Goal: Download file/media

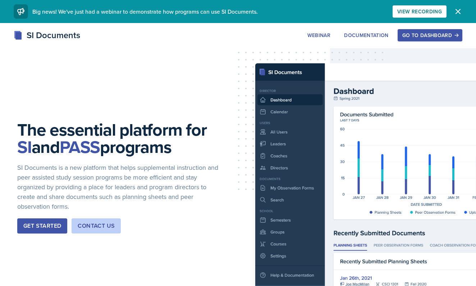
click at [420, 35] on div "Go to Dashboard" at bounding box center [429, 35] width 55 height 6
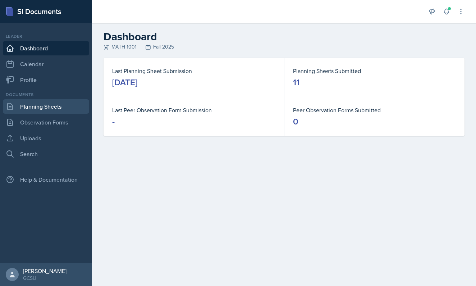
click at [49, 107] on link "Planning Sheets" at bounding box center [46, 106] width 86 height 14
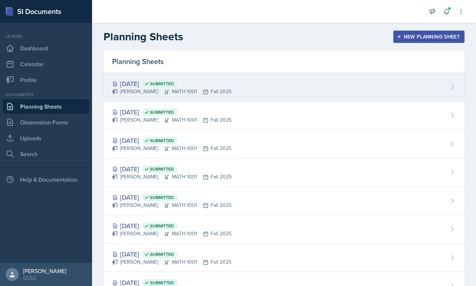
click at [203, 90] on div "[PERSON_NAME] MATH 1001 Fall 2025" at bounding box center [171, 92] width 119 height 8
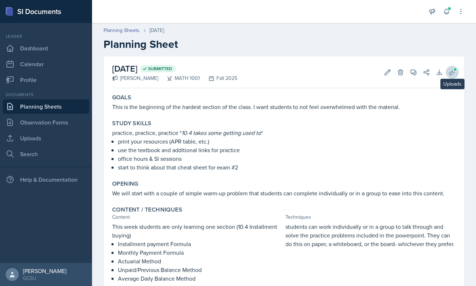
click at [450, 76] on button "Uploads" at bounding box center [452, 72] width 13 height 13
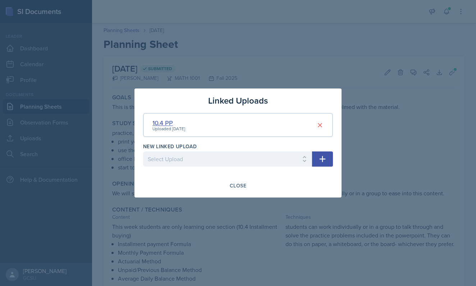
click at [171, 121] on div "10.4 PP" at bounding box center [168, 123] width 33 height 10
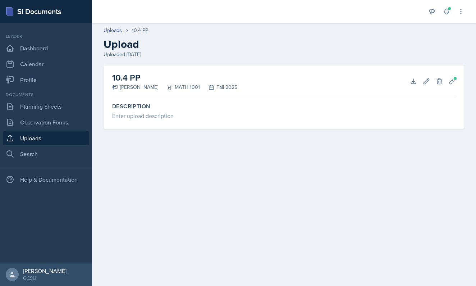
click at [302, 55] on div "Uploaded [DATE]" at bounding box center [284, 55] width 361 height 8
click at [32, 137] on link "Uploads" at bounding box center [46, 138] width 86 height 14
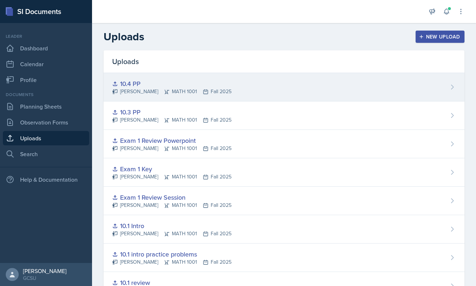
click at [145, 84] on div "10.4 PP" at bounding box center [171, 84] width 119 height 10
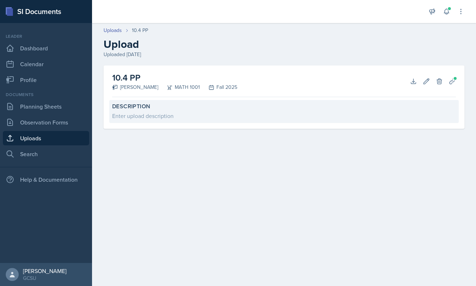
click at [144, 106] on label "Description" at bounding box center [284, 106] width 344 height 7
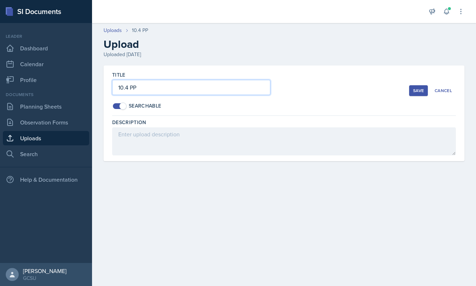
click at [129, 84] on input "10.4 PP" at bounding box center [191, 87] width 158 height 15
click at [153, 159] on div "Description" at bounding box center [284, 140] width 344 height 42
click at [450, 93] on button "Cancel" at bounding box center [443, 90] width 25 height 11
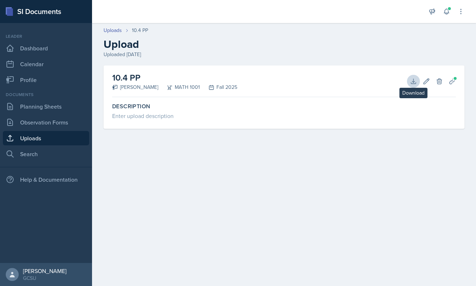
click at [417, 78] on button "Download" at bounding box center [413, 81] width 13 height 13
click at [170, 43] on h2 "Upload" at bounding box center [284, 44] width 361 height 13
